Goal: Answer question/provide support: Share knowledge or assist other users

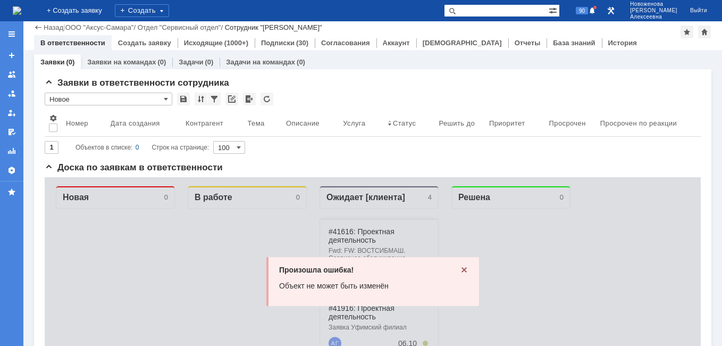
scroll to position [106, 0]
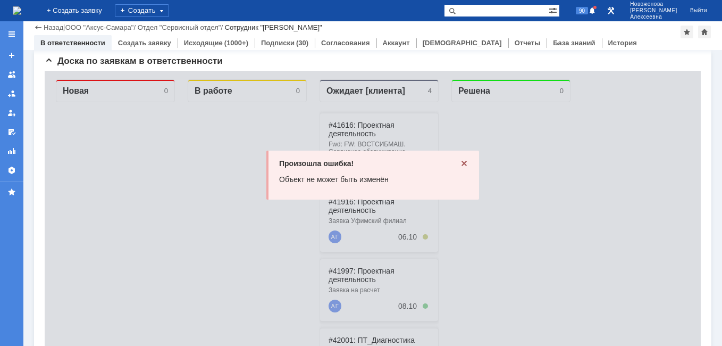
click at [460, 164] on icon at bounding box center [464, 163] width 9 height 9
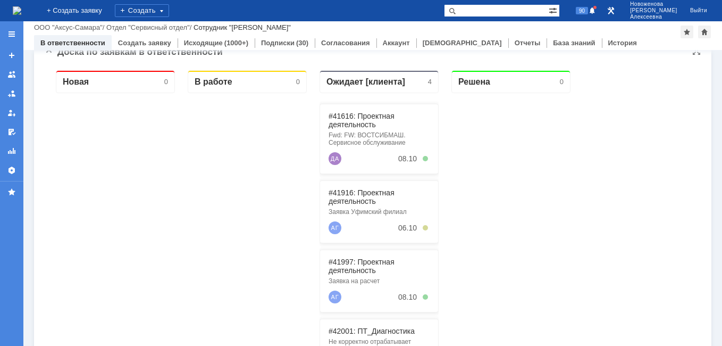
scroll to position [160, 0]
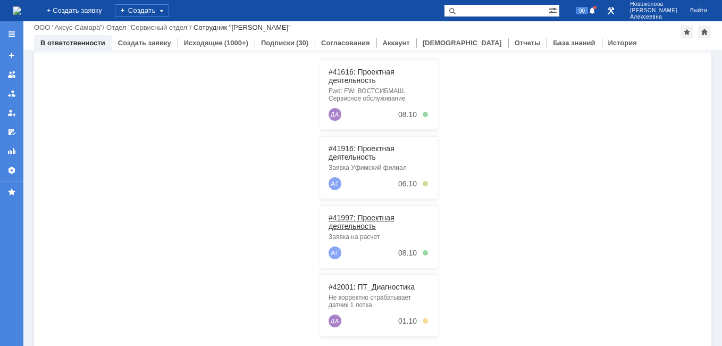
click at [356, 217] on link "#41997: Проектная деятельность" at bounding box center [362, 221] width 66 height 17
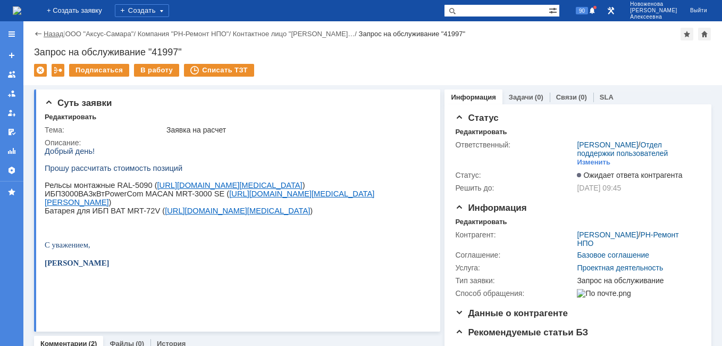
click at [52, 35] on link "Назад" at bounding box center [54, 34] width 20 height 8
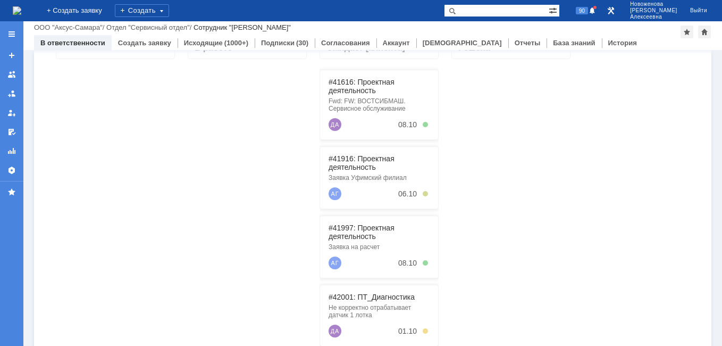
scroll to position [213, 0]
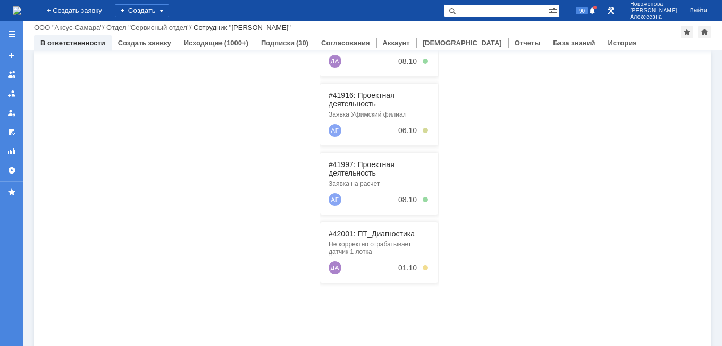
click at [373, 234] on link "#42001: ПТ_Диагностика" at bounding box center [372, 233] width 86 height 9
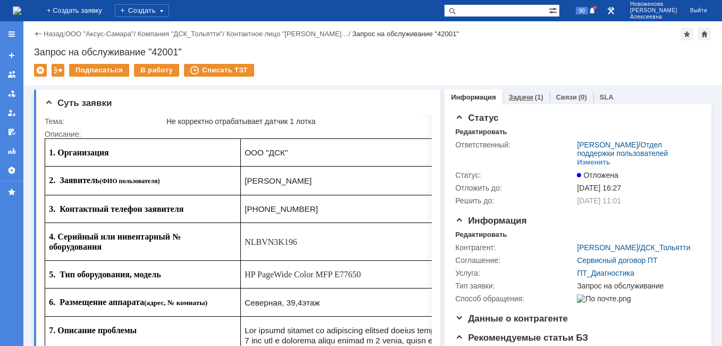
click at [518, 99] on link "Задачи" at bounding box center [521, 97] width 24 height 8
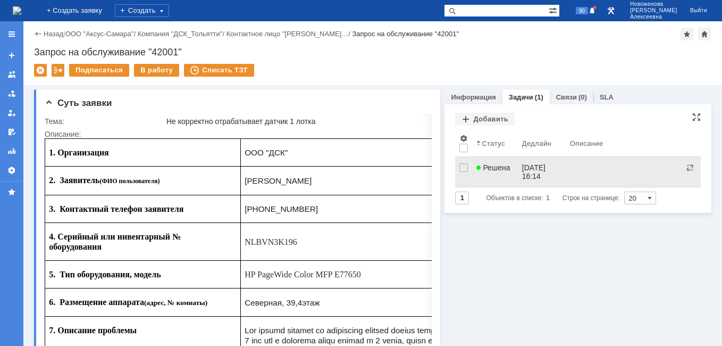
click at [506, 173] on link "Решена" at bounding box center [494, 172] width 45 height 30
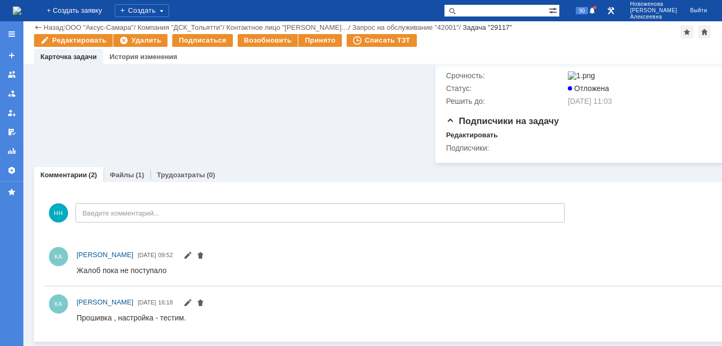
scroll to position [806, 0]
click at [126, 171] on link "Файлы" at bounding box center [122, 175] width 24 height 8
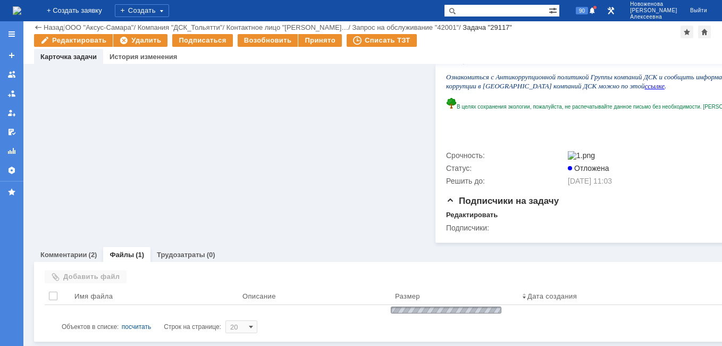
scroll to position [736, 0]
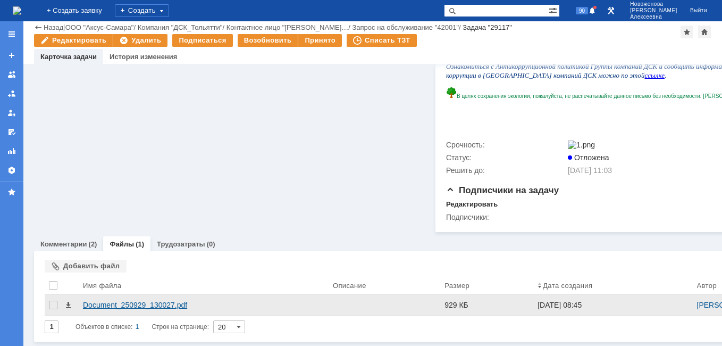
click at [96, 300] on div "Document_250929_130027.pdf" at bounding box center [203, 304] width 241 height 9
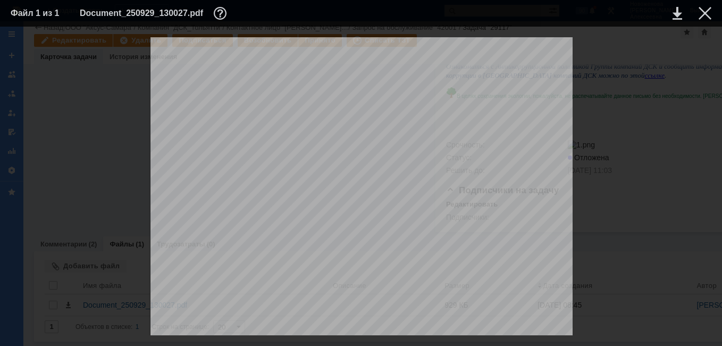
scroll to position [1861, 0]
click at [700, 10] on div at bounding box center [705, 13] width 13 height 13
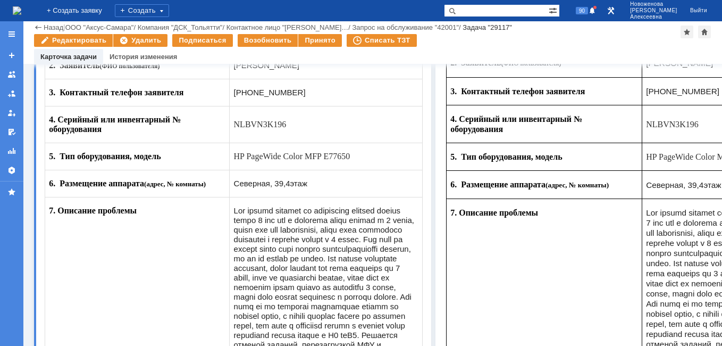
scroll to position [160, 0]
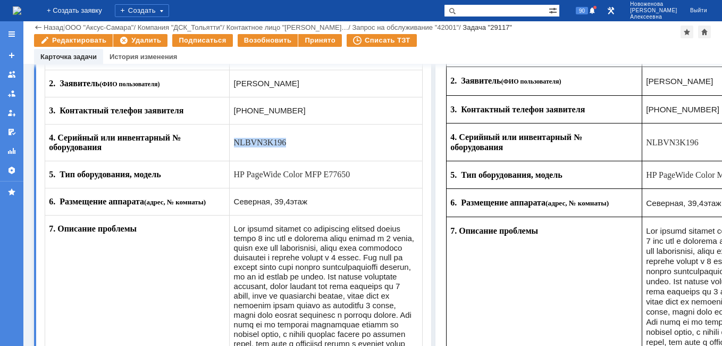
drag, startPoint x: 286, startPoint y: 145, endPoint x: 236, endPoint y: 156, distance: 51.2
click at [236, 156] on td "NLBVN3K196" at bounding box center [326, 142] width 193 height 37
copy span "NLBVN3K196"
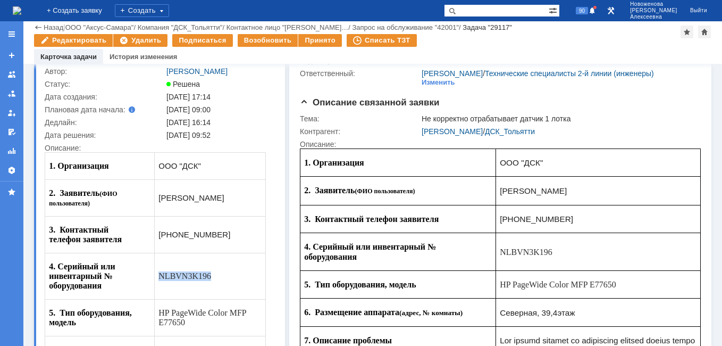
scroll to position [0, 0]
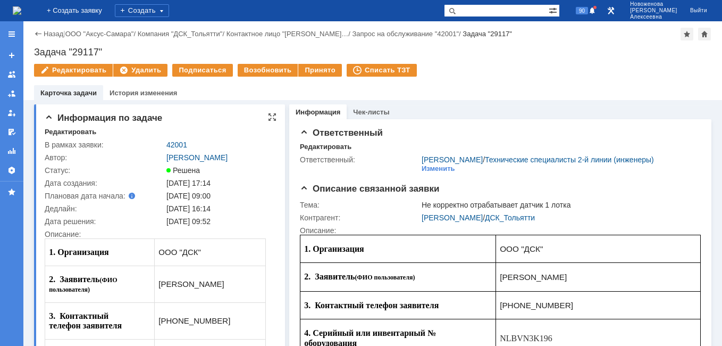
click at [177, 139] on td "42001" at bounding box center [219, 144] width 110 height 13
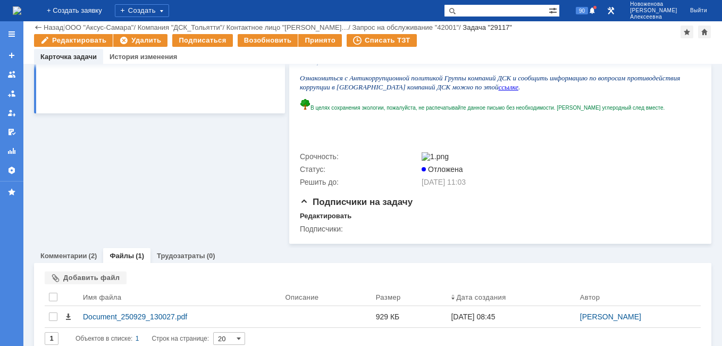
scroll to position [728, 0]
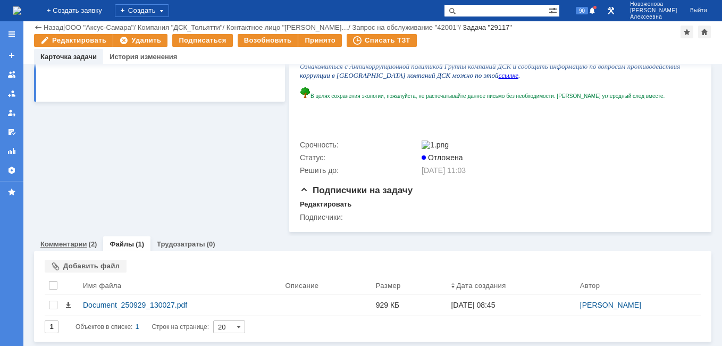
click at [68, 245] on link "Комментарии" at bounding box center [63, 244] width 47 height 8
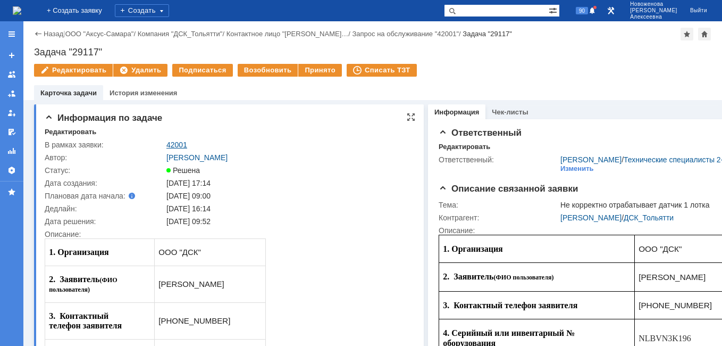
click at [175, 143] on link "42001" at bounding box center [176, 144] width 21 height 9
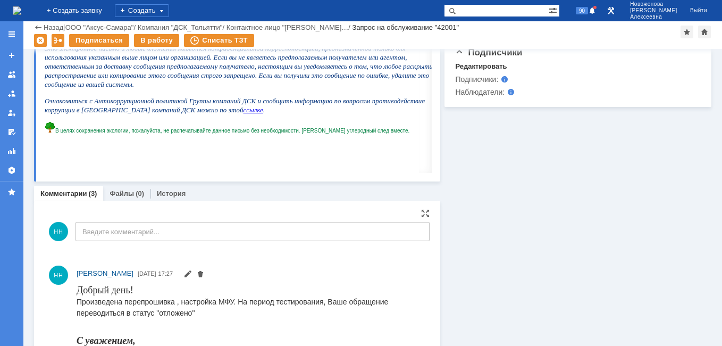
scroll to position [744, 0]
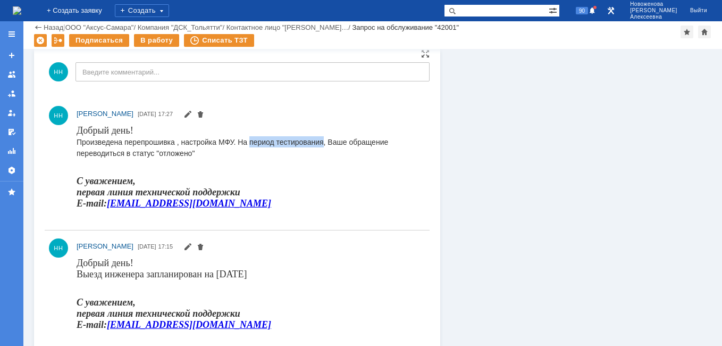
drag, startPoint x: 323, startPoint y: 142, endPoint x: 249, endPoint y: 145, distance: 73.4
click at [249, 145] on span "Произведена перепрошивка , настройка МФУ. На период тестирования, Ваше обращени…" at bounding box center [233, 147] width 312 height 20
copy span "период тестирования"
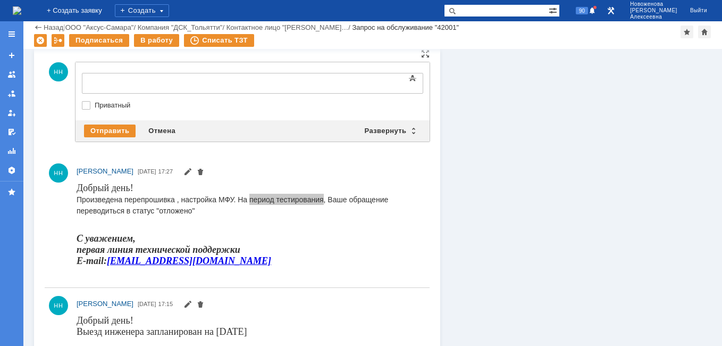
scroll to position [0, 0]
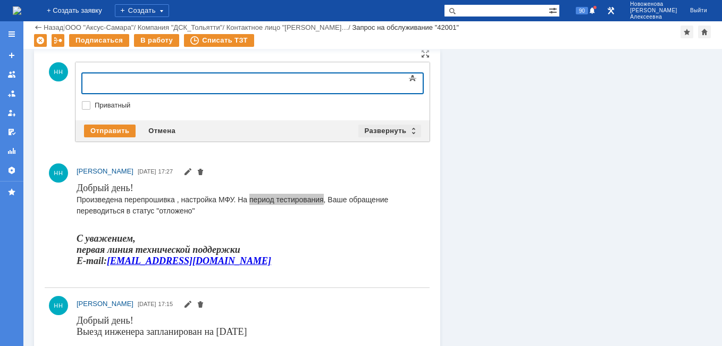
click at [409, 130] on div "Развернуть" at bounding box center [389, 130] width 63 height 13
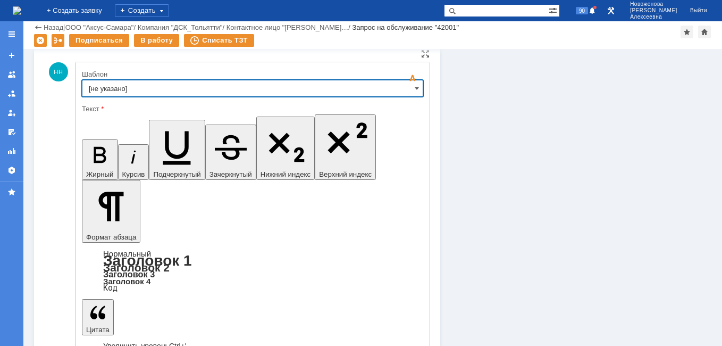
click at [409, 88] on input "[не указано]" at bounding box center [252, 88] width 341 height 17
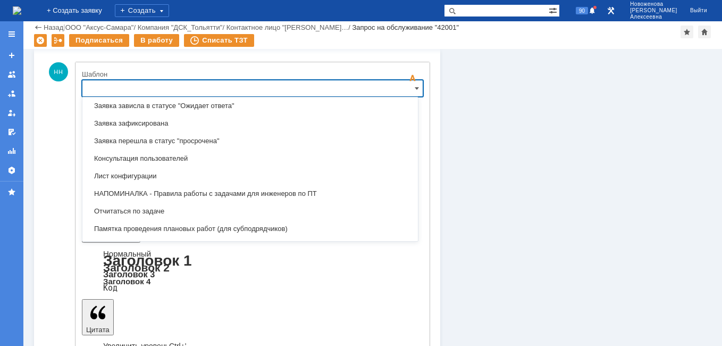
scroll to position [631, 0]
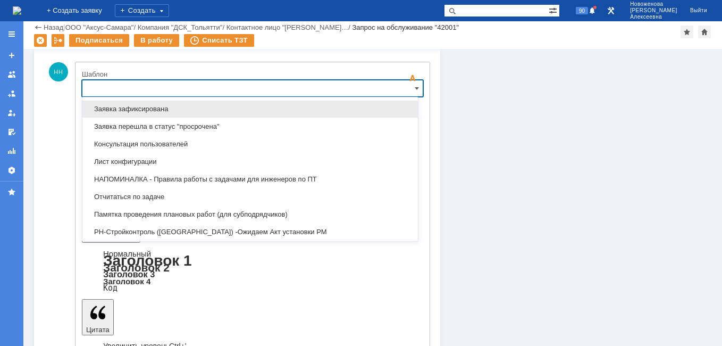
click at [161, 111] on span "Заявка зафиксирована" at bounding box center [250, 109] width 323 height 9
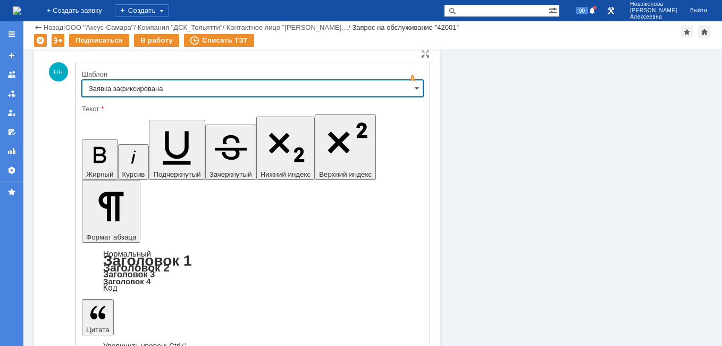
type input "Заявка зафиксирована"
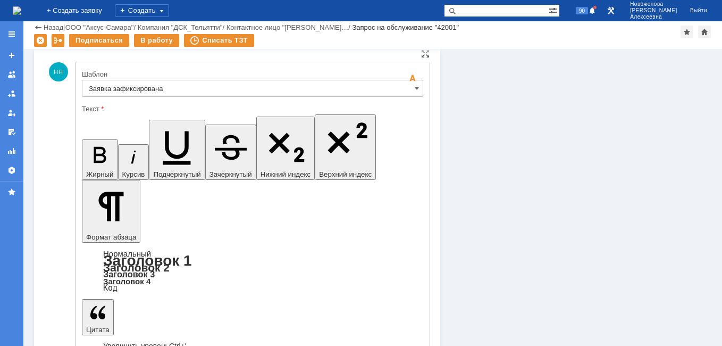
drag, startPoint x: 197, startPoint y: 2578, endPoint x: 106, endPoint y: 2557, distance: 93.3
drag, startPoint x: 174, startPoint y: 2563, endPoint x: 141, endPoint y: 2568, distance: 33.8
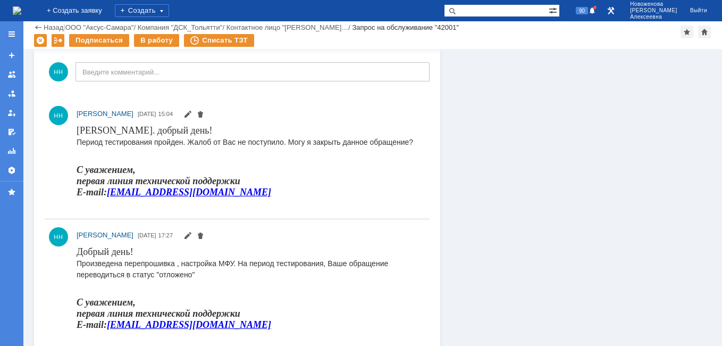
scroll to position [0, 0]
click at [146, 38] on div "В работу" at bounding box center [156, 40] width 45 height 13
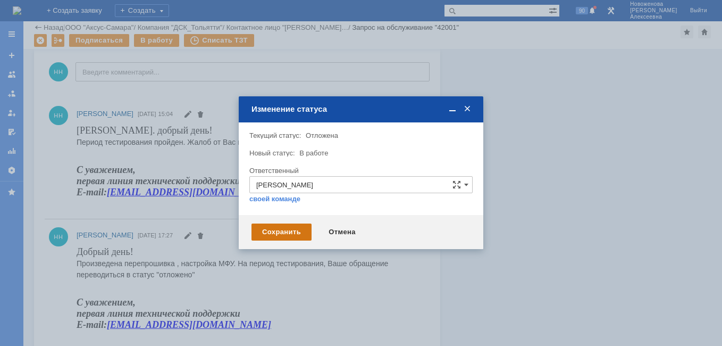
click at [279, 230] on div "Сохранить" at bounding box center [281, 231] width 60 height 17
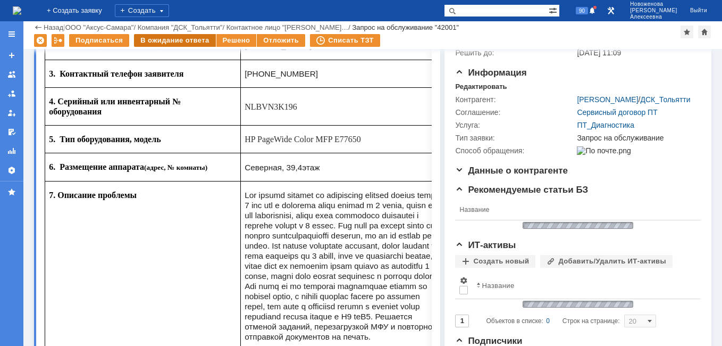
scroll to position [510, 0]
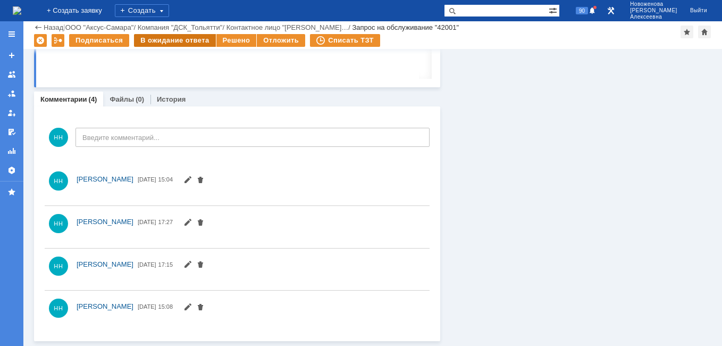
click at [192, 40] on div "В ожидание ответа" at bounding box center [174, 40] width 81 height 13
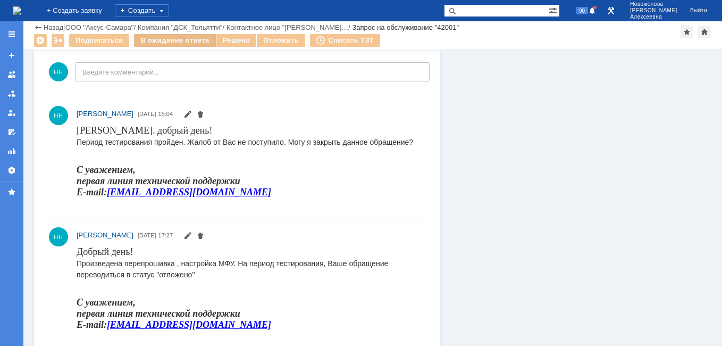
scroll to position [0, 0]
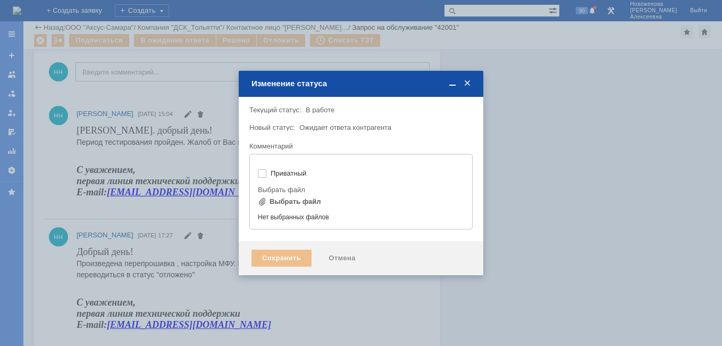
type input "[не указано]"
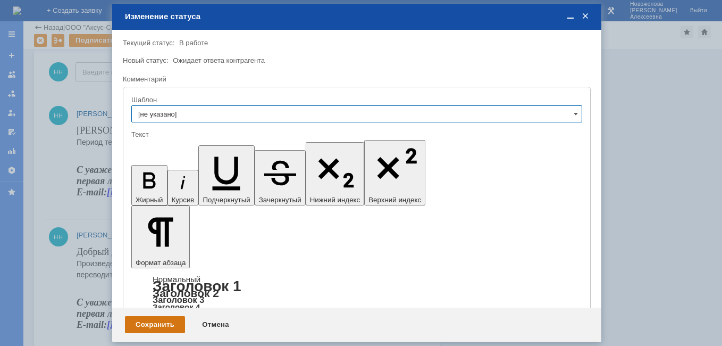
click at [156, 322] on div "Сохранить" at bounding box center [155, 324] width 60 height 17
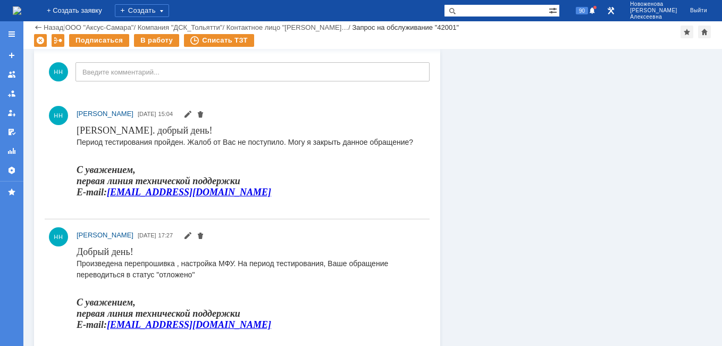
scroll to position [540, 0]
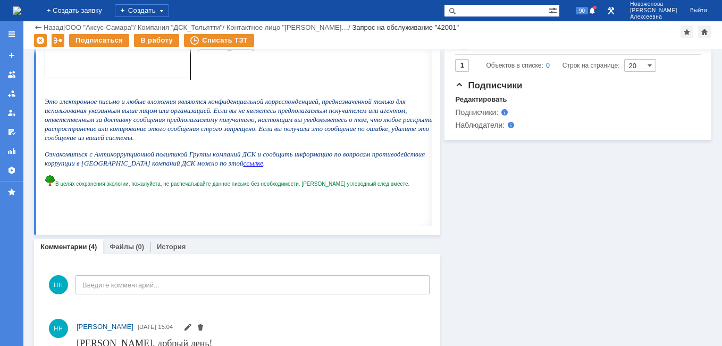
click at [21, 15] on img at bounding box center [17, 10] width 9 height 9
